Goal: Find specific page/section: Find specific page/section

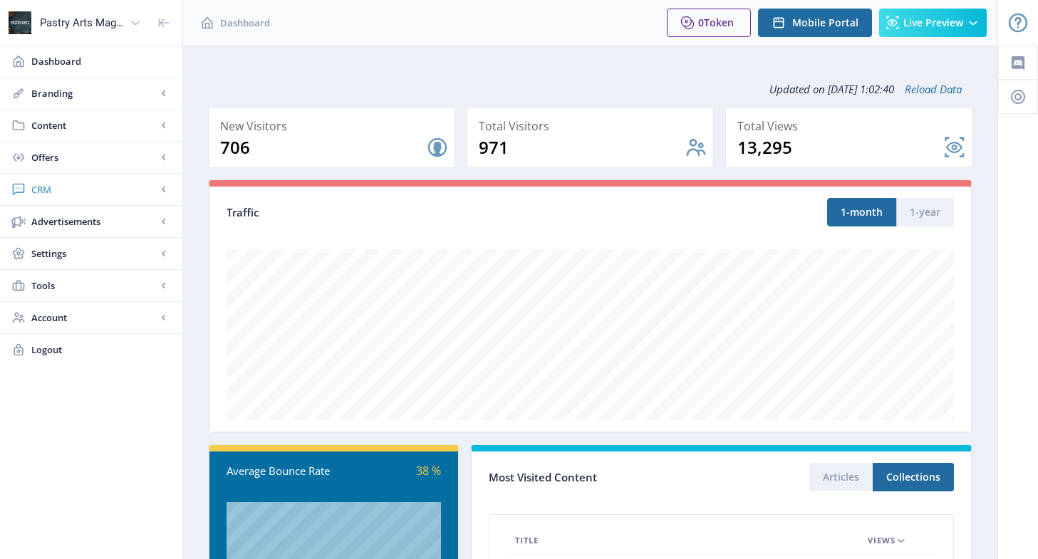
click at [43, 191] on span "CRM" at bounding box center [93, 189] width 125 height 14
click at [59, 218] on span "Readers" at bounding box center [107, 222] width 123 height 14
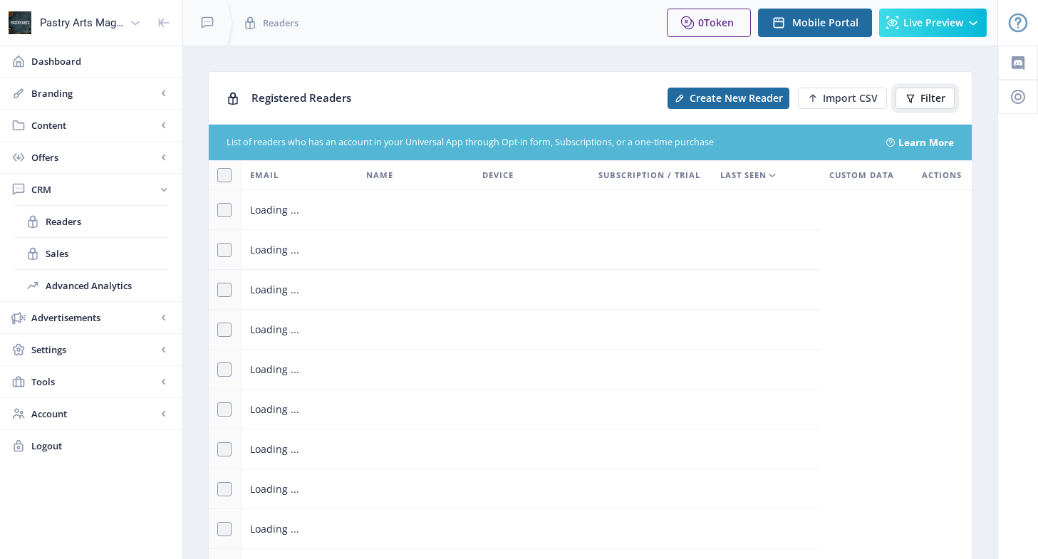
click at [934, 101] on span "Filter" at bounding box center [933, 98] width 25 height 11
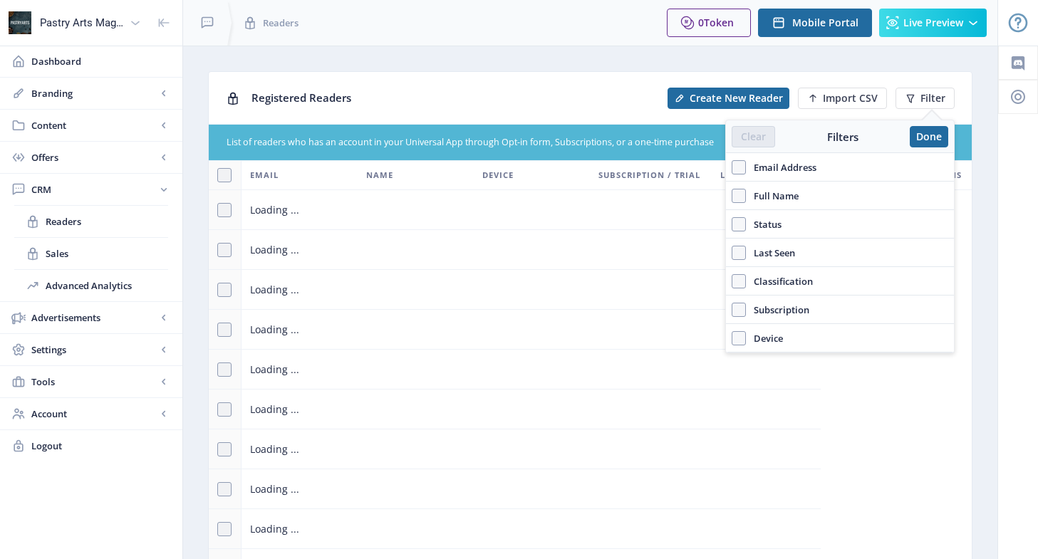
click at [781, 164] on span "Email Address" at bounding box center [781, 167] width 71 height 17
click at [733, 167] on input "Email Address" at bounding box center [732, 167] width 1 height 1
checkbox input "true"
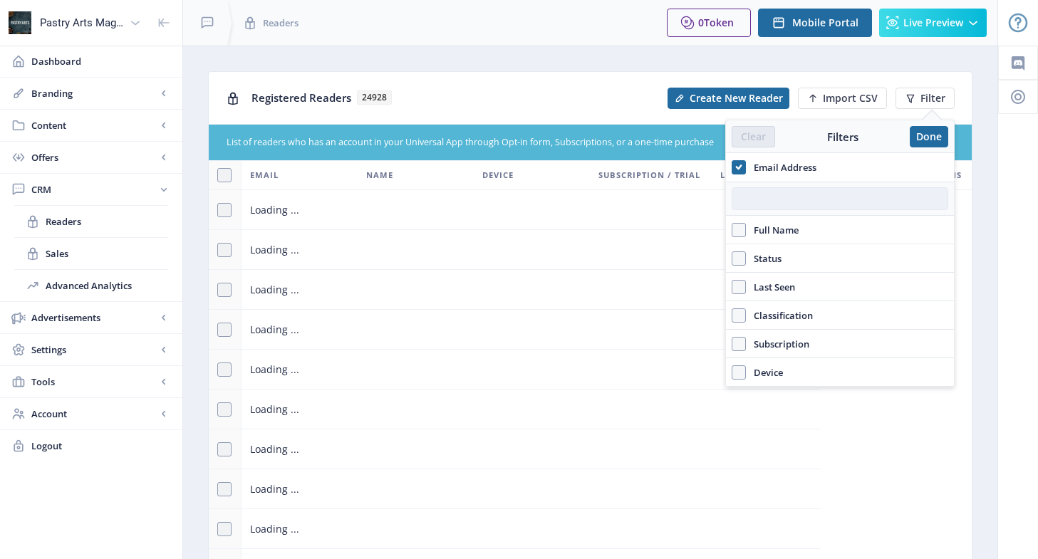
click at [773, 191] on input "text" at bounding box center [840, 198] width 217 height 23
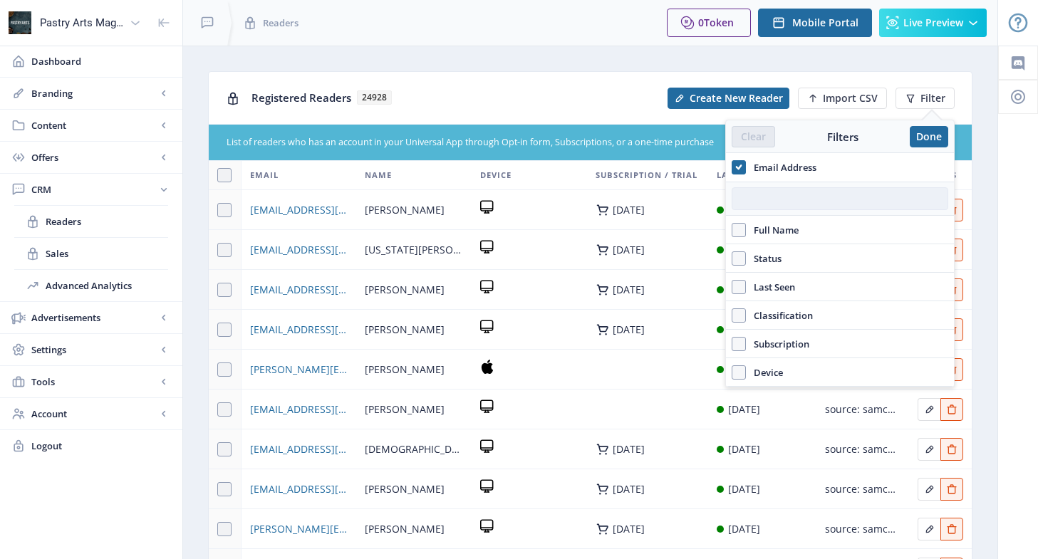
paste input "[EMAIL_ADDRESS][DOMAIN_NAME]"
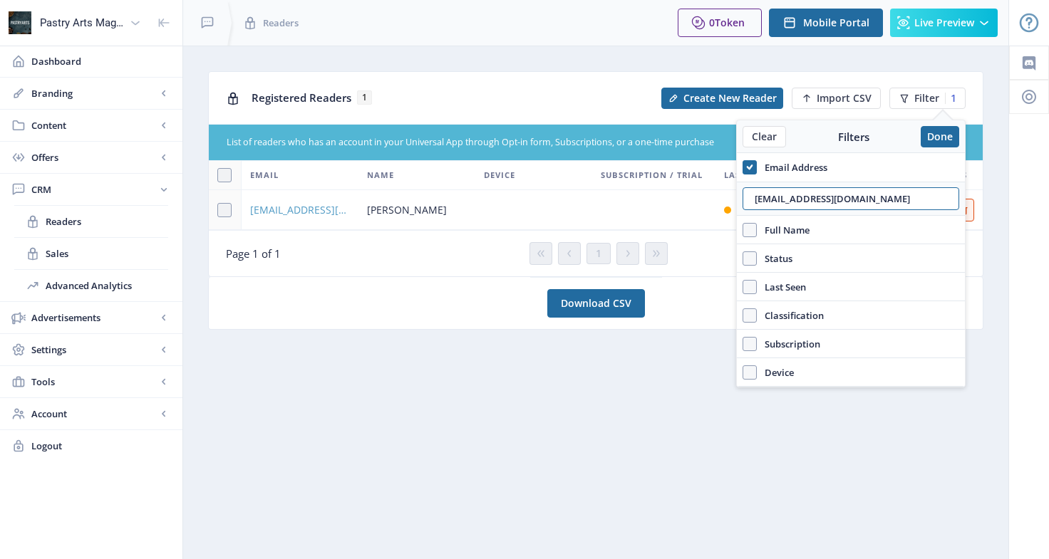
type input "[EMAIL_ADDRESS][DOMAIN_NAME]"
click at [312, 208] on span "[EMAIL_ADDRESS][DOMAIN_NAME]" at bounding box center [300, 210] width 100 height 17
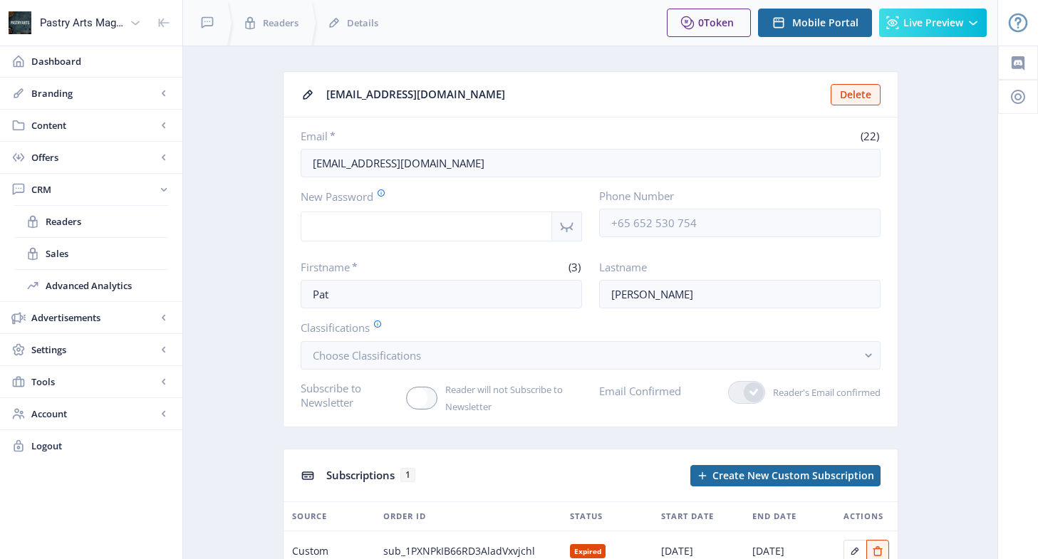
scroll to position [71, 0]
